Goal: Task Accomplishment & Management: Complete application form

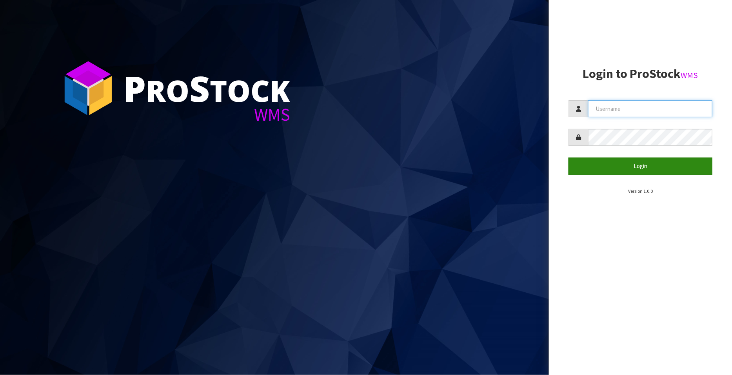
type input "FLOWAPAC"
click at [642, 165] on button "Login" at bounding box center [640, 166] width 144 height 17
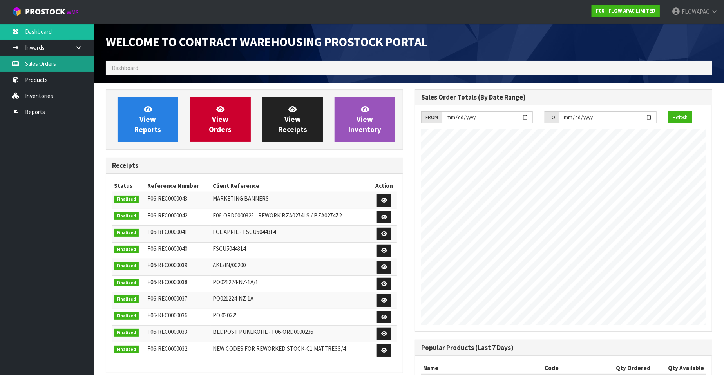
scroll to position [433, 309]
click at [37, 58] on link "Sales Orders" at bounding box center [47, 64] width 94 height 16
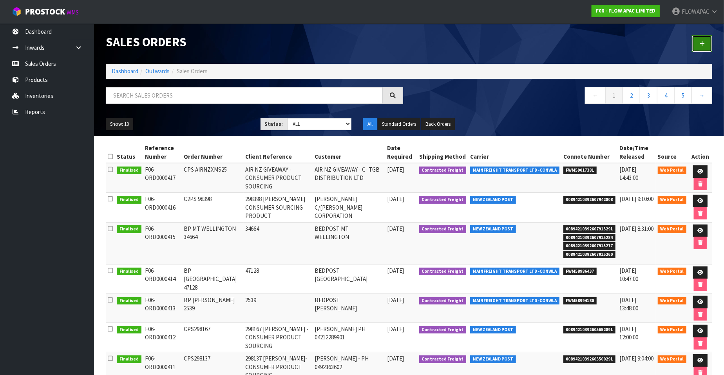
click at [704, 45] on icon at bounding box center [702, 44] width 5 height 6
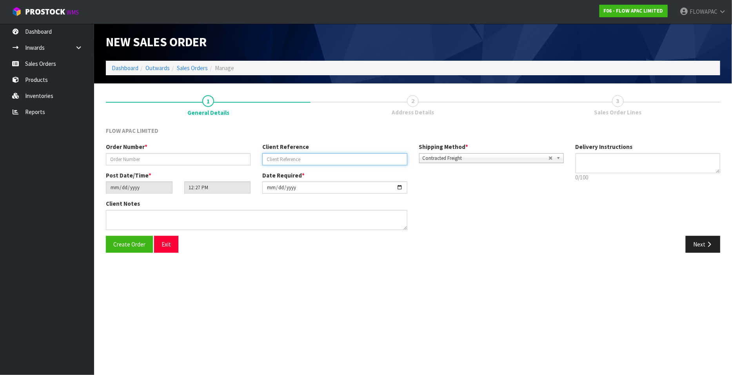
click at [291, 157] on input "text" at bounding box center [334, 159] width 145 height 12
paste input "MAI-3022"
type input "MAI-3022"
click at [182, 162] on input "text" at bounding box center [178, 159] width 145 height 12
paste input "MAI-3022"
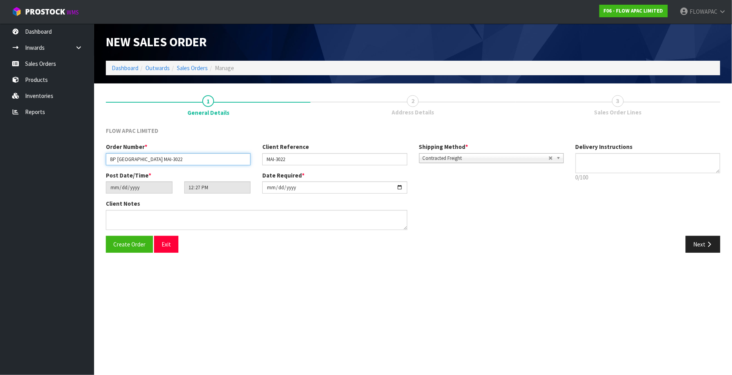
type input "BP [GEOGRAPHIC_DATA] MAI-3022"
click at [400, 188] on input "[DATE]" at bounding box center [334, 188] width 145 height 12
type input "[DATE]"
click at [117, 243] on span "Create Order" at bounding box center [129, 244] width 32 height 7
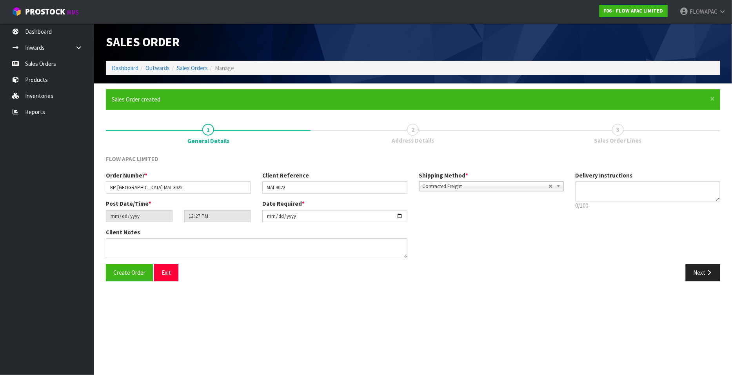
type input "14:27:00.000"
click at [711, 273] on icon "button" at bounding box center [708, 273] width 7 height 6
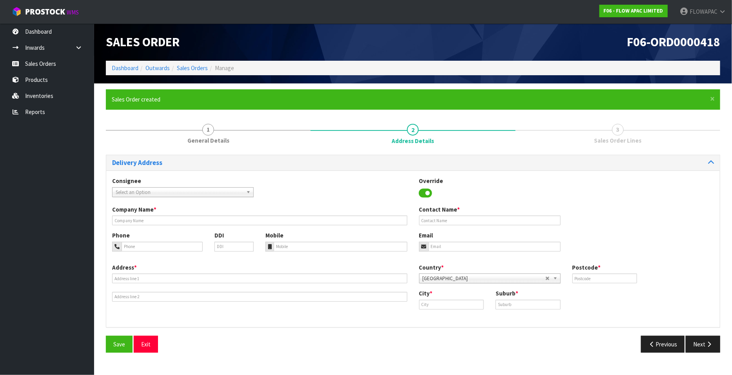
click at [160, 189] on span "Select an Option" at bounding box center [179, 192] width 127 height 9
type input "bedpost chr"
click at [177, 214] on li "BEDPOSCHC - BEDPOST CHR ISTCHURCH" at bounding box center [183, 215] width 138 height 10
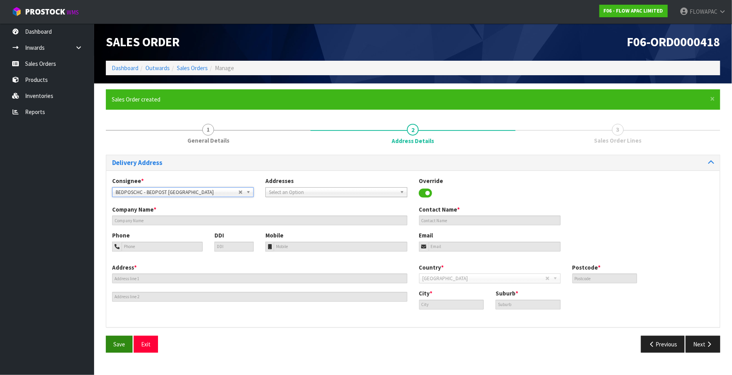
type input "BEDPOST [GEOGRAPHIC_DATA]"
type input "[PERSON_NAME]"
type input "03 421 6997"
type input "[PERSON_NAME][EMAIL_ADDRESS][DOMAIN_NAME]"
type input "[STREET_ADDRESS][PERSON_NAME]"
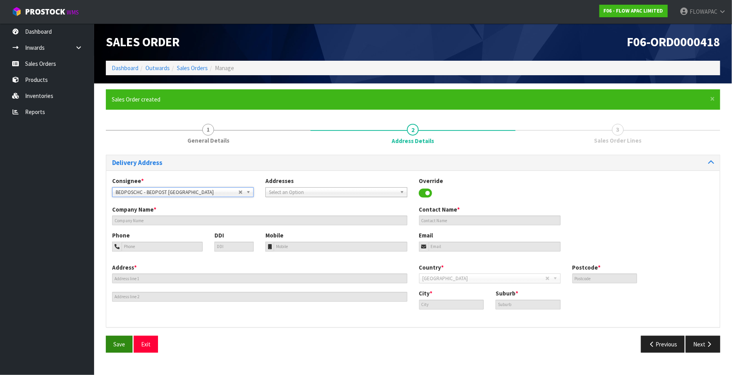
type input "8011"
type input "[GEOGRAPHIC_DATA]"
type input "[PERSON_NAME]"
click at [118, 344] on span "Save" at bounding box center [119, 344] width 12 height 7
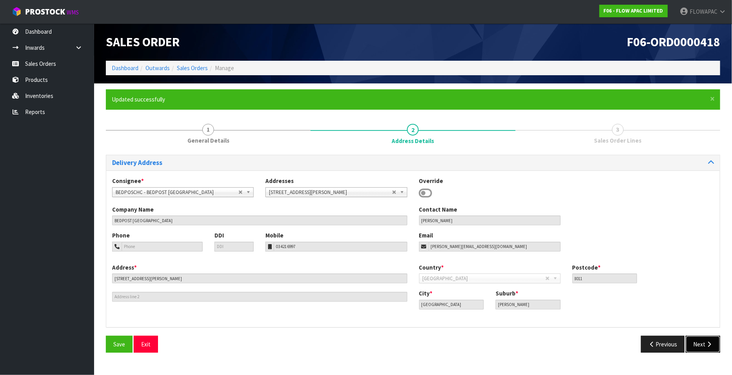
click at [705, 347] on button "Next" at bounding box center [703, 344] width 34 height 17
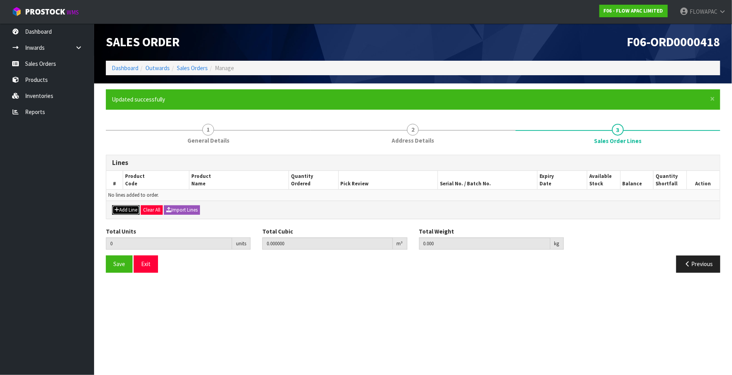
click at [129, 205] on button "Add Line" at bounding box center [125, 209] width 27 height 9
type input "0"
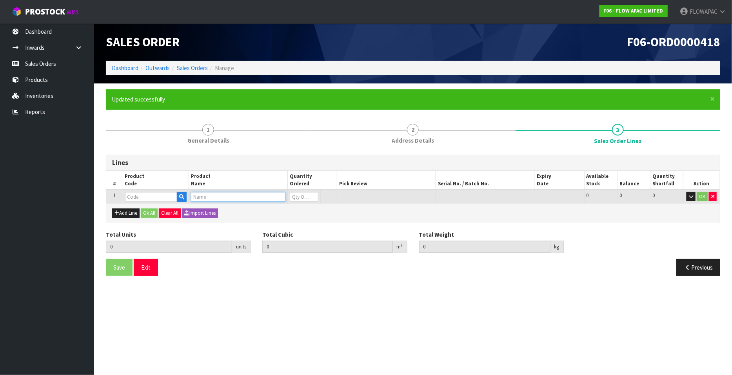
click at [202, 196] on input "text" at bounding box center [238, 197] width 94 height 10
type input "GLACIER"
click at [231, 240] on link "GLACIER PILLOW 3.0" at bounding box center [224, 242] width 66 height 11
type input "GLACIER PILLOW 3.0"
type input "0.000000"
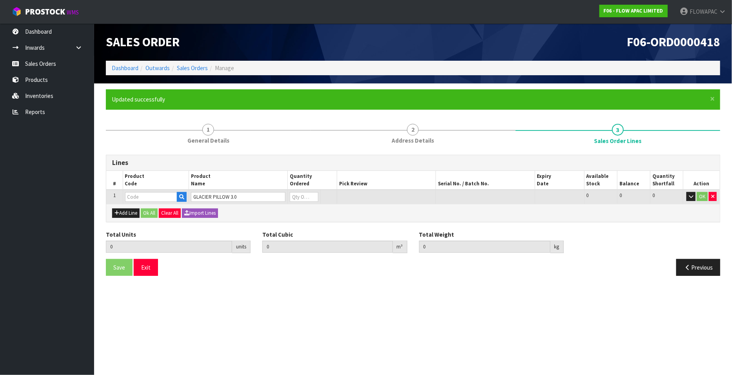
type input "0.000"
type input "BZP02563P"
type input "0"
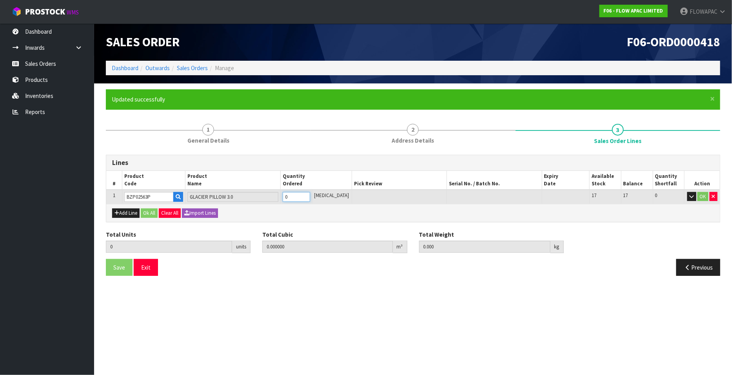
type input "1"
type input "0.036816"
type input "3.1"
type input "1"
click at [310, 194] on input "1" at bounding box center [296, 197] width 27 height 10
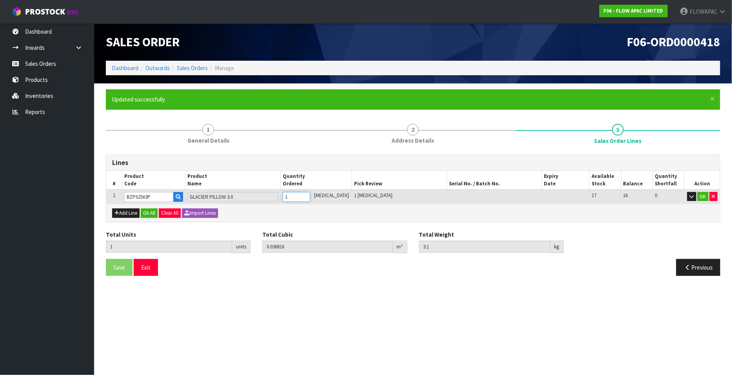
type input "2"
type input "0.073632"
type input "6.2"
type input "2"
click at [310, 194] on input "2" at bounding box center [296, 197] width 27 height 10
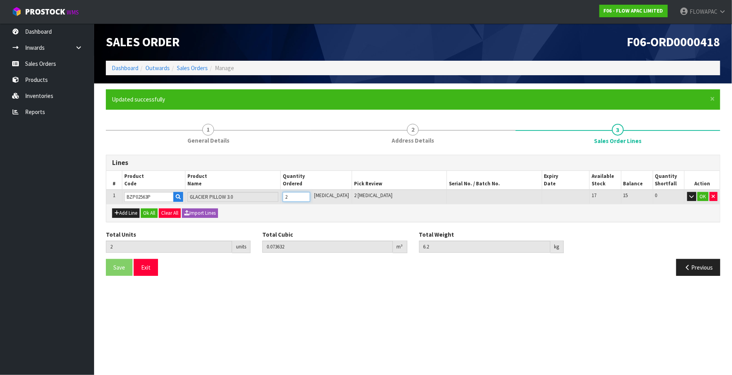
type input "3"
type input "0.110448"
type input "9.3"
type input "3"
click at [310, 194] on input "3" at bounding box center [296, 197] width 27 height 10
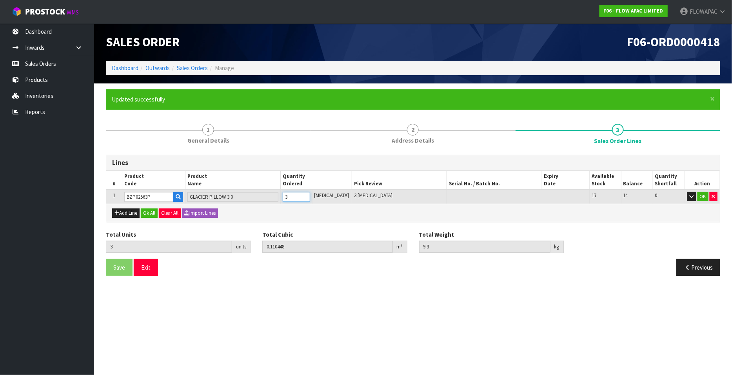
type input "4"
type input "0.162624"
type input "14.5"
type input "4"
click at [310, 194] on input "4" at bounding box center [296, 197] width 27 height 10
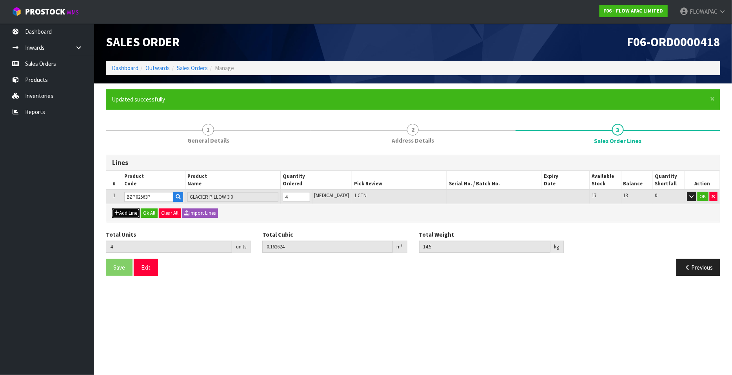
click at [129, 212] on button "Add Line" at bounding box center [125, 213] width 27 height 9
type input "0"
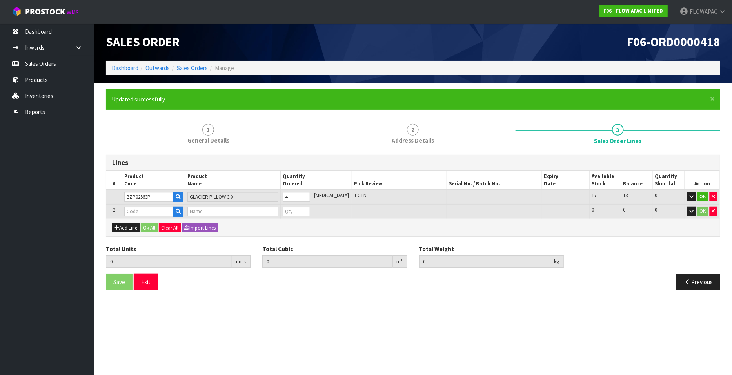
click at [610, 286] on div "Previous" at bounding box center [569, 282] width 313 height 17
click at [205, 210] on input "text" at bounding box center [232, 212] width 91 height 10
type input "GLACIER"
drag, startPoint x: 243, startPoint y: 232, endPoint x: 247, endPoint y: 232, distance: 4.3
click at [243, 232] on link "GLACIER PILLOW 1.0" at bounding box center [224, 235] width 66 height 11
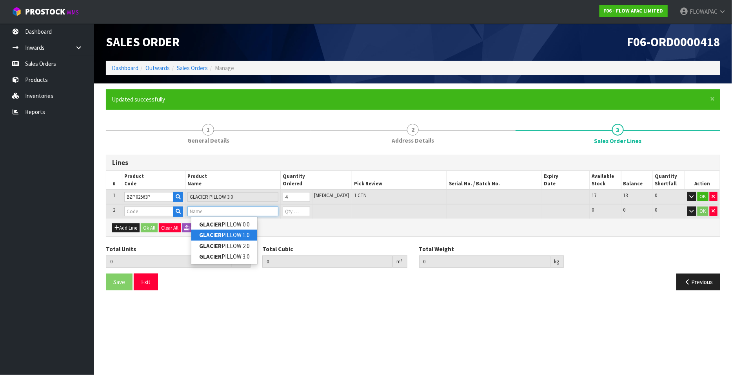
type input "GLACIER PILLOW 1.0"
type input "4"
type input "0.162624"
type input "14.5"
type input "BZP02561P"
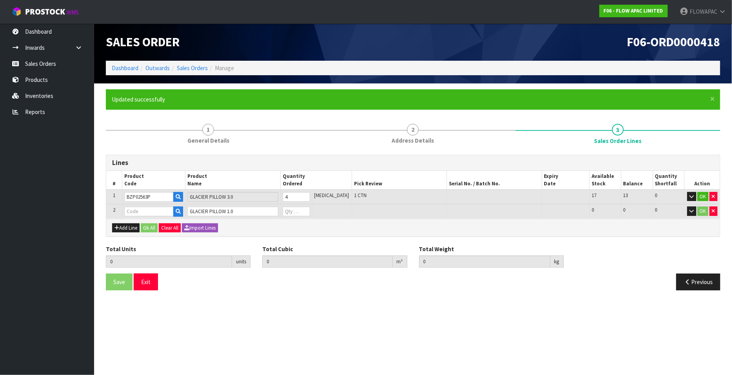
type input "0"
type input "5"
type input "0.19944"
type input "17.6"
type input "1"
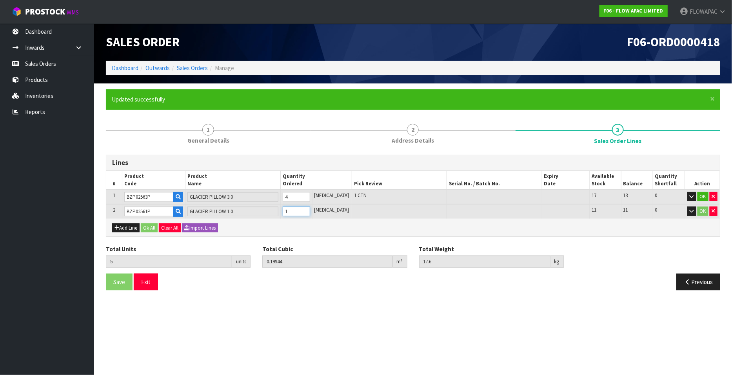
click at [310, 210] on input "1" at bounding box center [296, 212] width 27 height 10
type input "6"
type input "0.236256"
type input "20.7"
type input "2"
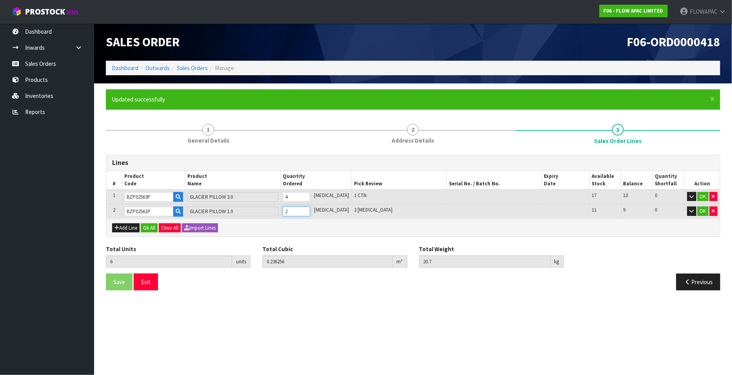
click at [310, 210] on input "2" at bounding box center [296, 212] width 27 height 10
type input "7"
type input "0.273072"
type input "23.8"
type input "3"
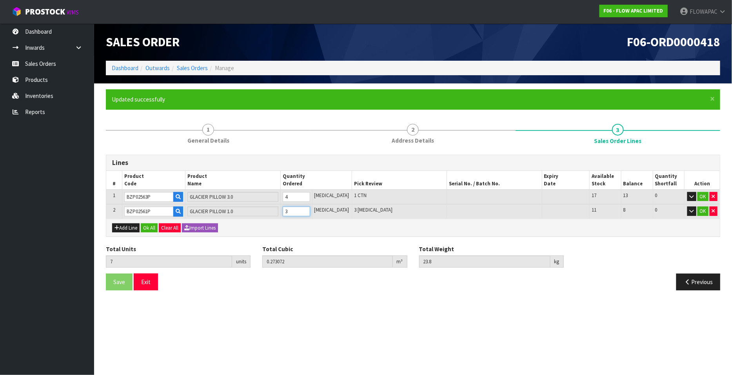
click at [310, 210] on input "3" at bounding box center [296, 212] width 27 height 10
type input "8"
type input "0.325248"
type input "29"
type input "4"
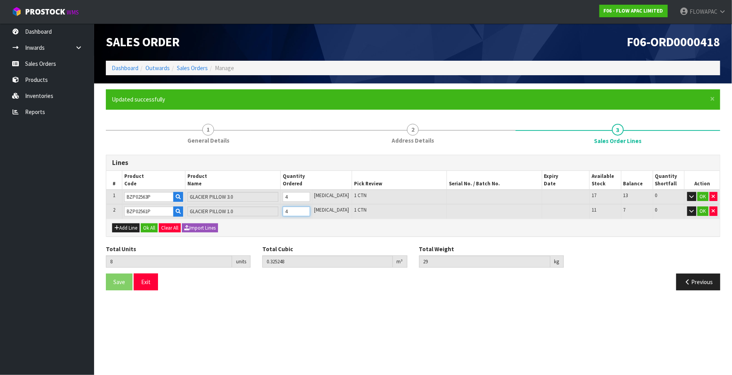
click at [310, 210] on input "4" at bounding box center [296, 212] width 27 height 10
click at [150, 225] on button "Ok All" at bounding box center [149, 227] width 17 height 9
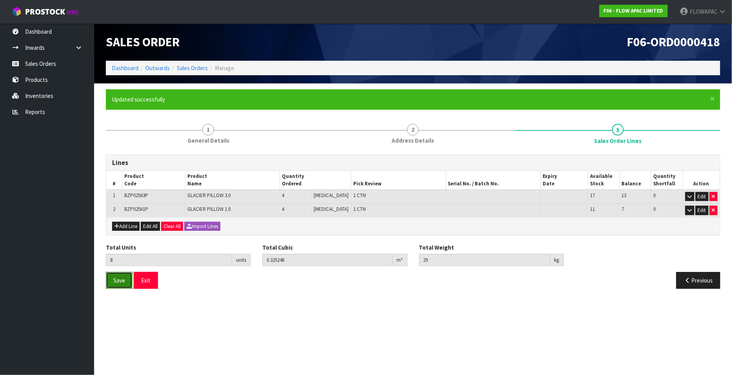
click at [122, 283] on span "Save" at bounding box center [119, 280] width 12 height 7
click at [145, 281] on button "Exit" at bounding box center [146, 280] width 24 height 17
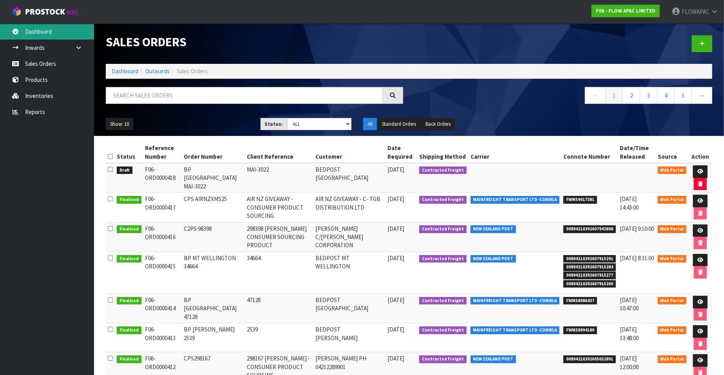
click at [55, 33] on link "Dashboard" at bounding box center [47, 32] width 94 height 16
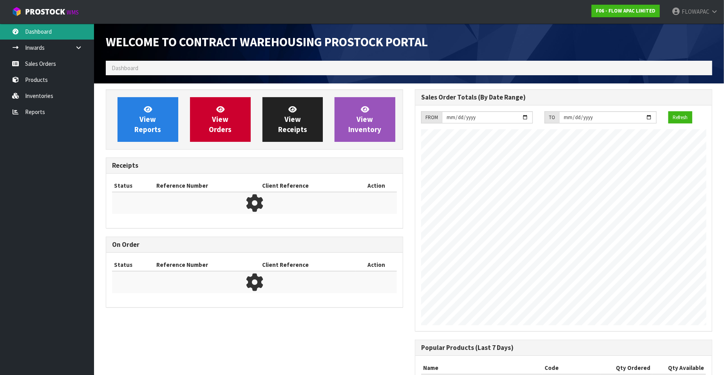
scroll to position [433, 309]
